Goal: Task Accomplishment & Management: Use online tool/utility

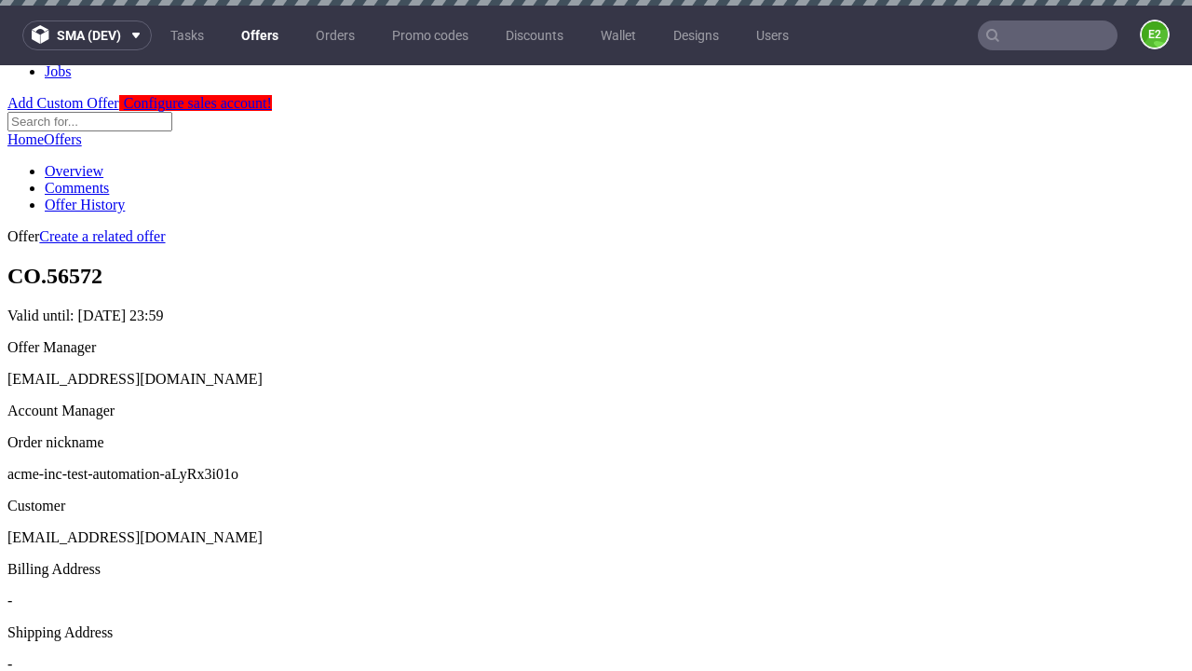
scroll to position [6, 0]
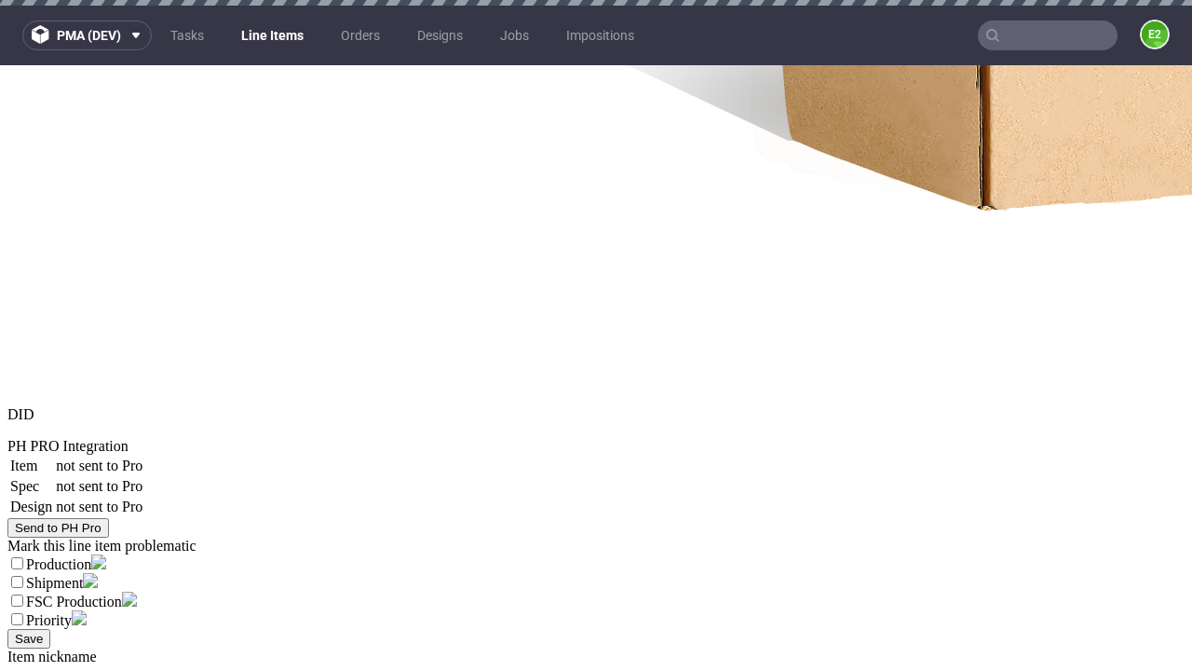
select select "accepted"
select select "received"
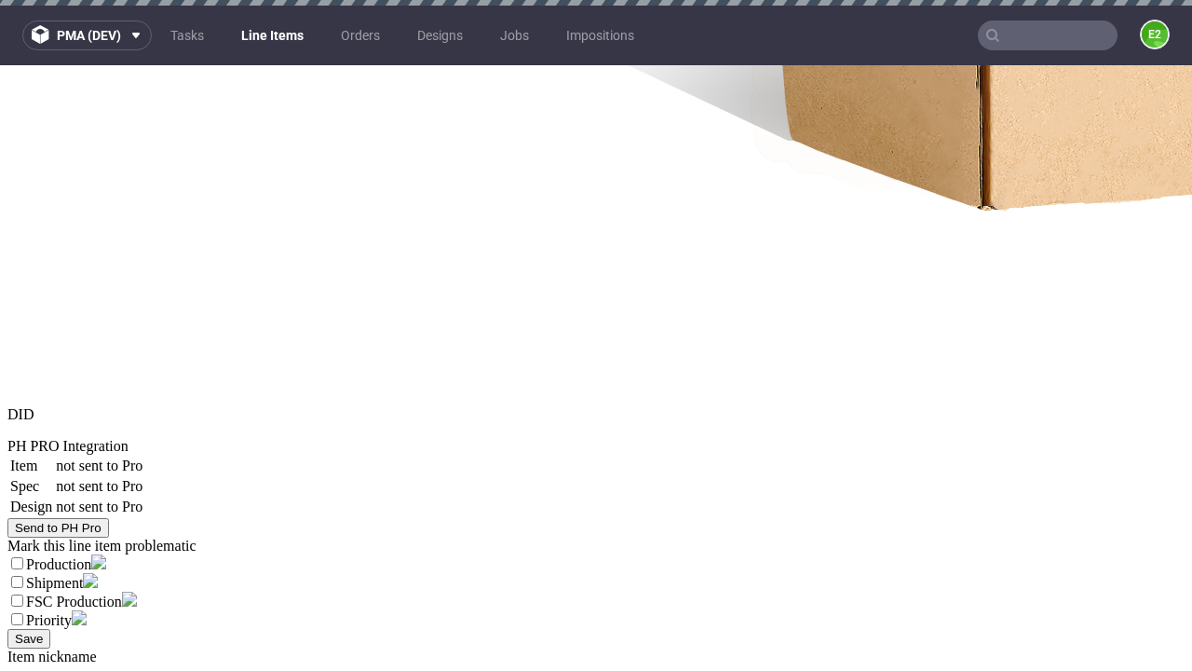
scroll to position [2782, 0]
select select "accepted_dtp_issue_reprint"
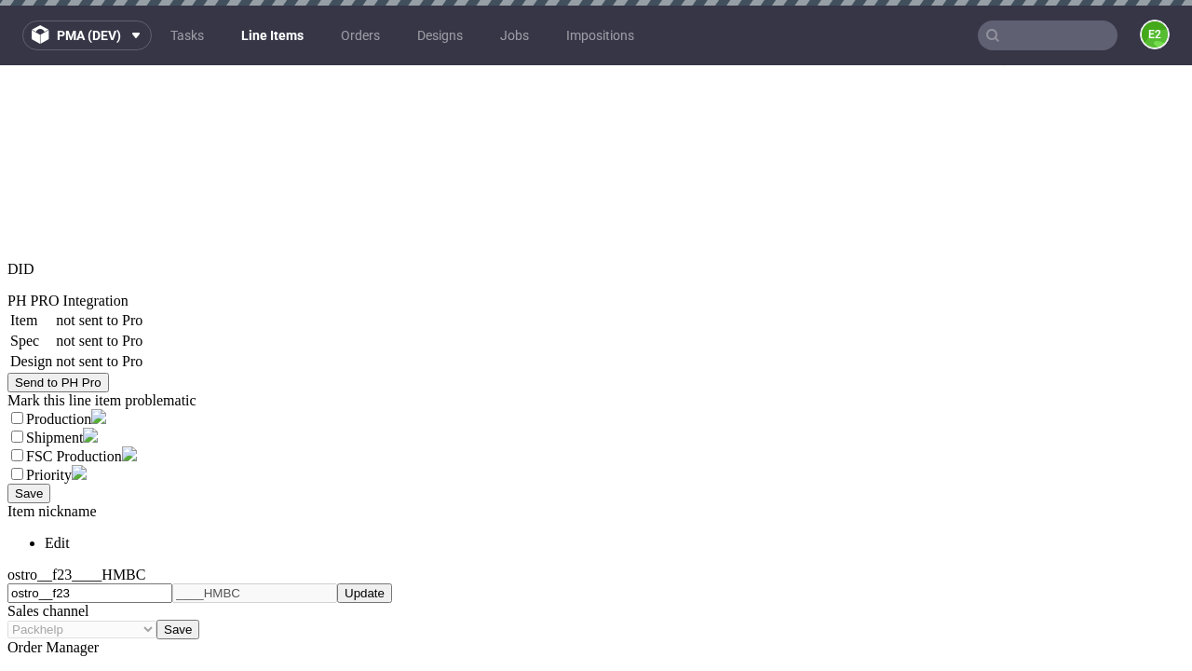
scroll to position [2627, 0]
